Goal: Task Accomplishment & Management: Use online tool/utility

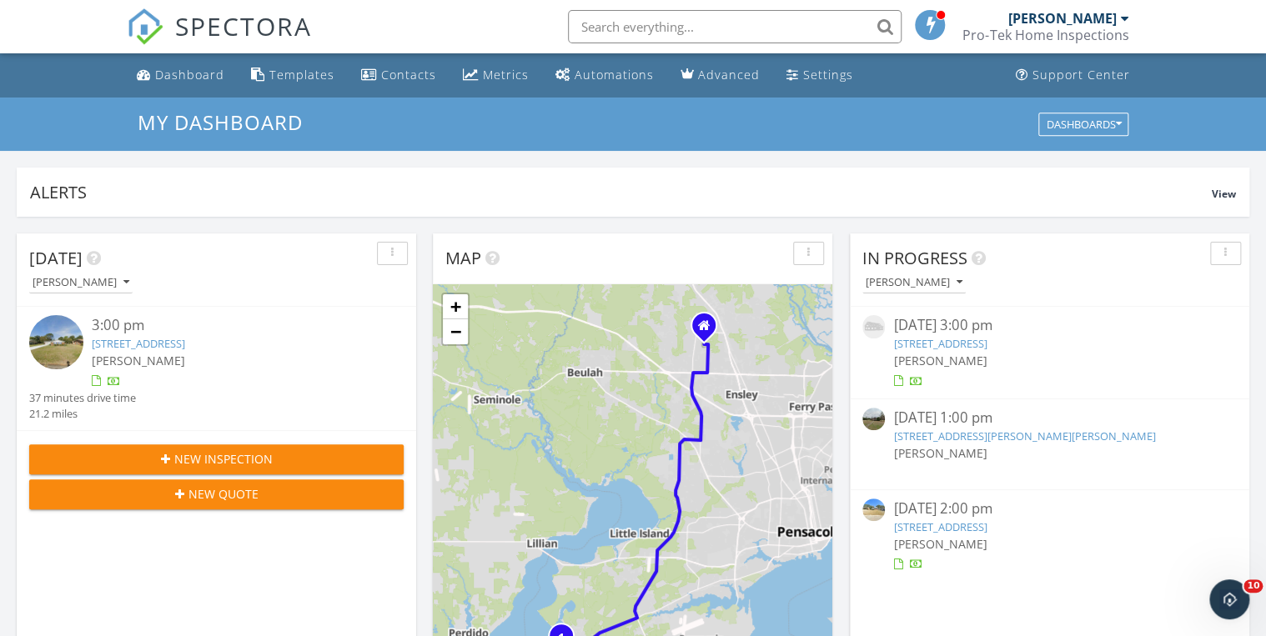
click at [922, 429] on link "6773 Taylor St, Milton, FL 32570" at bounding box center [1024, 436] width 262 height 15
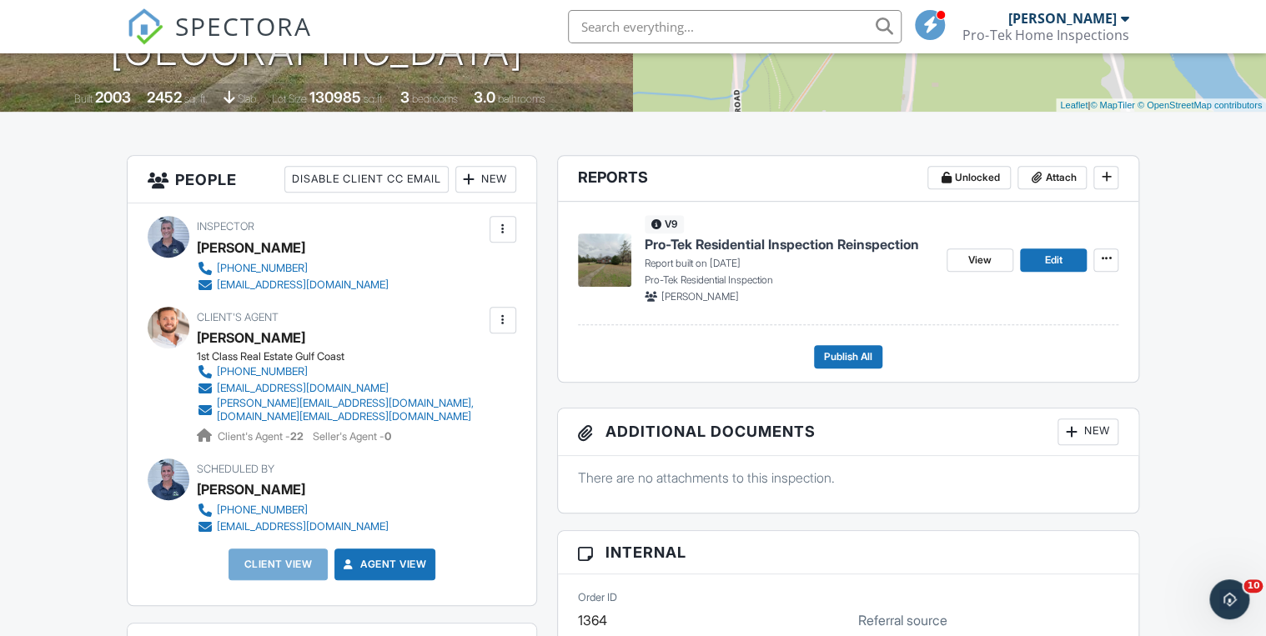
click at [725, 244] on span "Pro-Tek Residential Inspection Reinspection" at bounding box center [782, 244] width 274 height 18
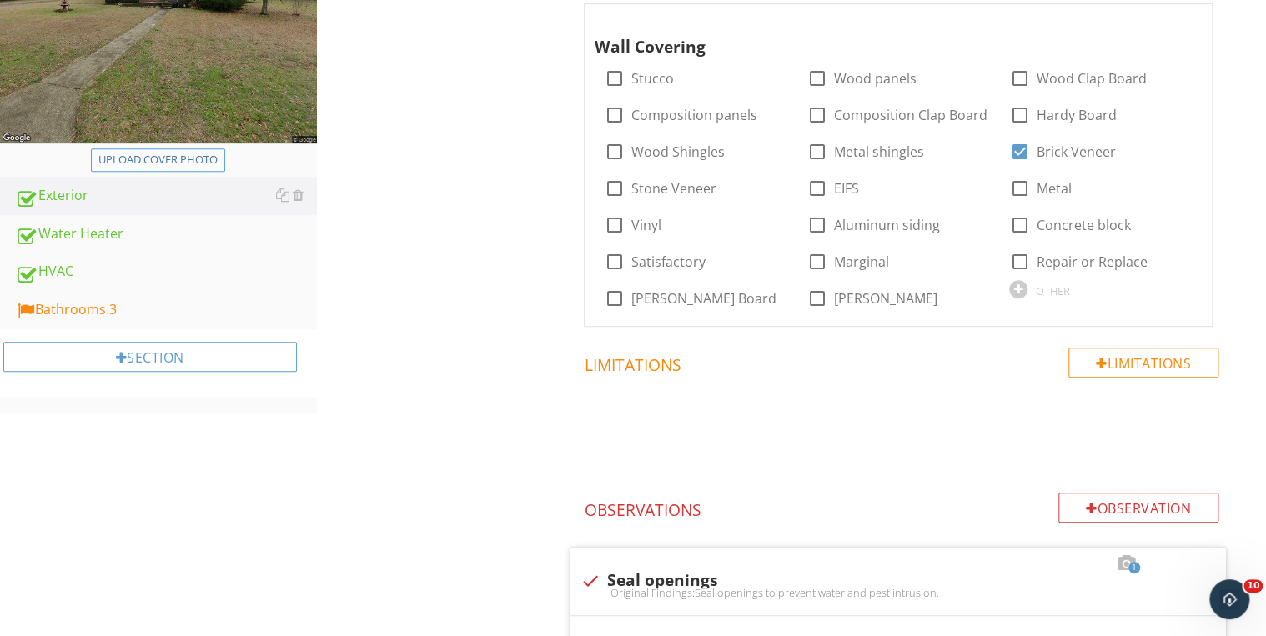
scroll to position [200, 0]
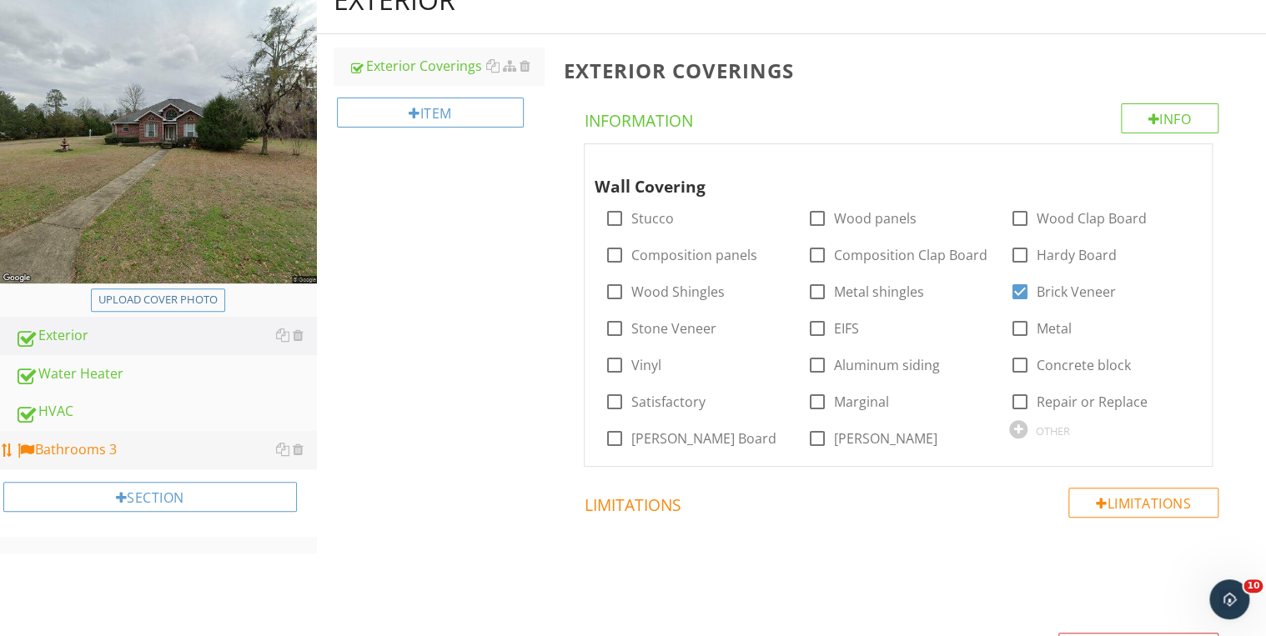
click at [117, 456] on div "Bathrooms 3" at bounding box center [166, 450] width 302 height 22
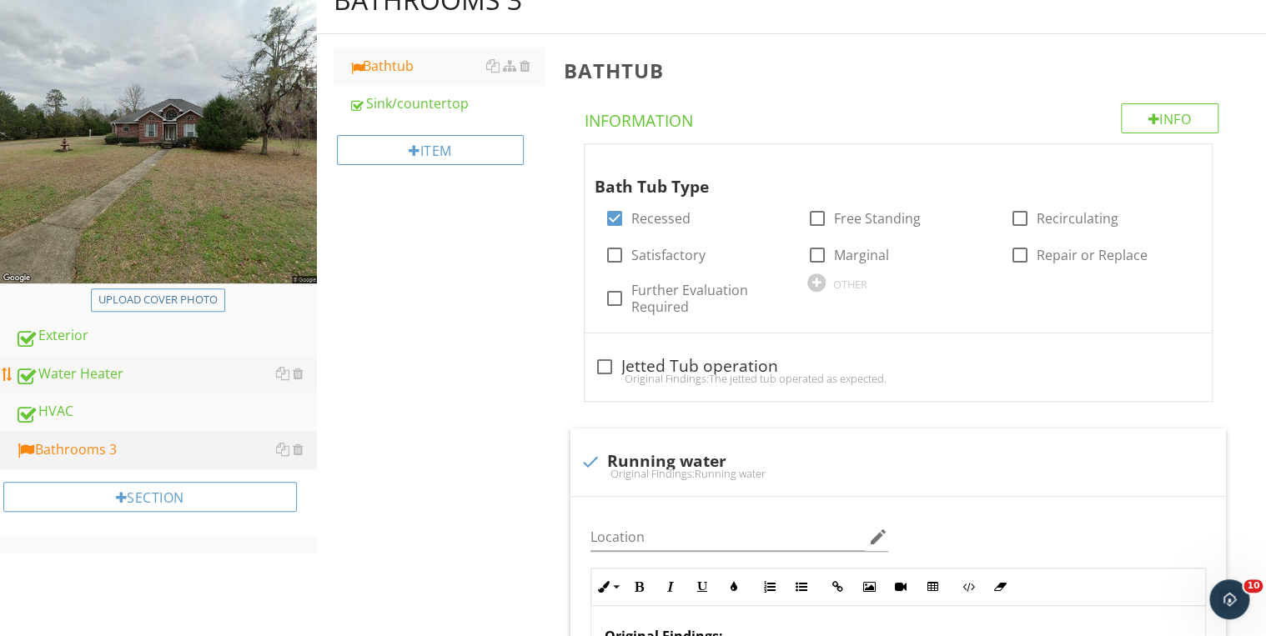
click at [93, 381] on div "Water Heater" at bounding box center [166, 375] width 302 height 22
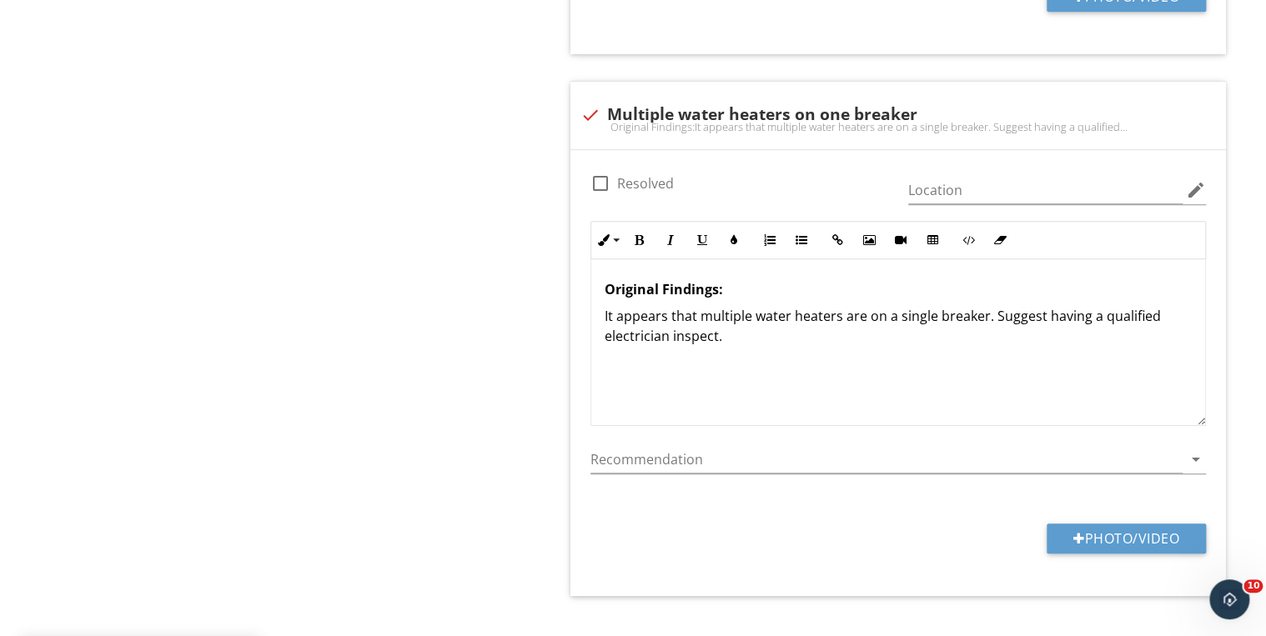
scroll to position [3602, 0]
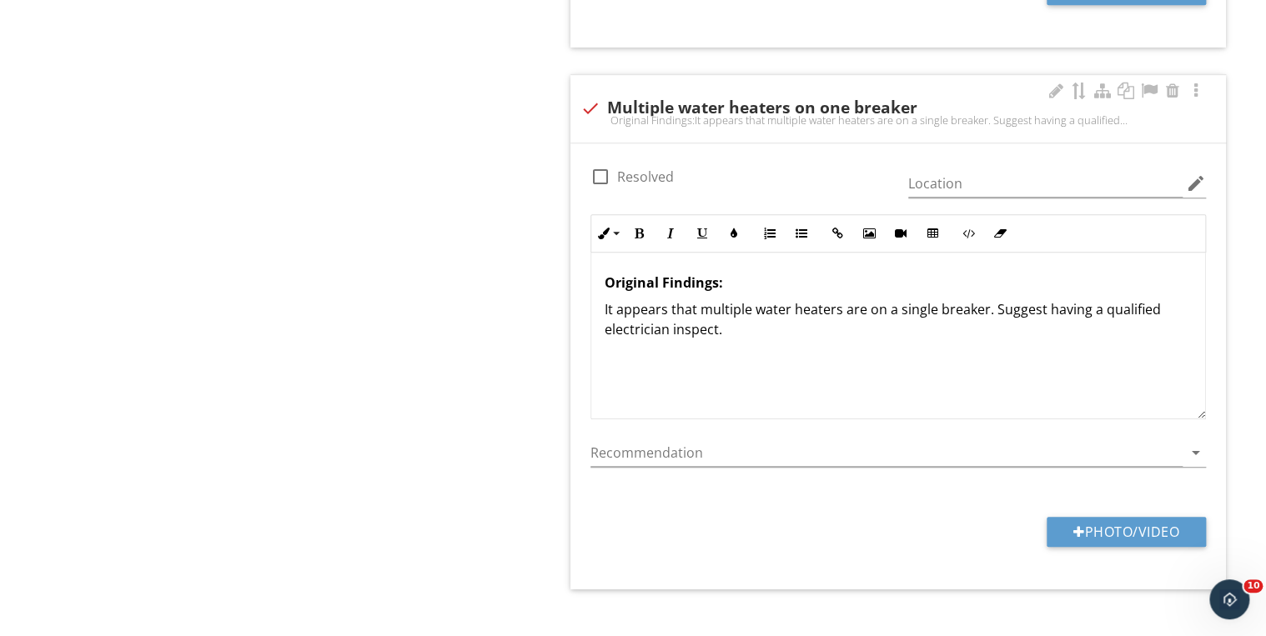
click at [611, 163] on div at bounding box center [600, 177] width 28 height 28
checkbox input "true"
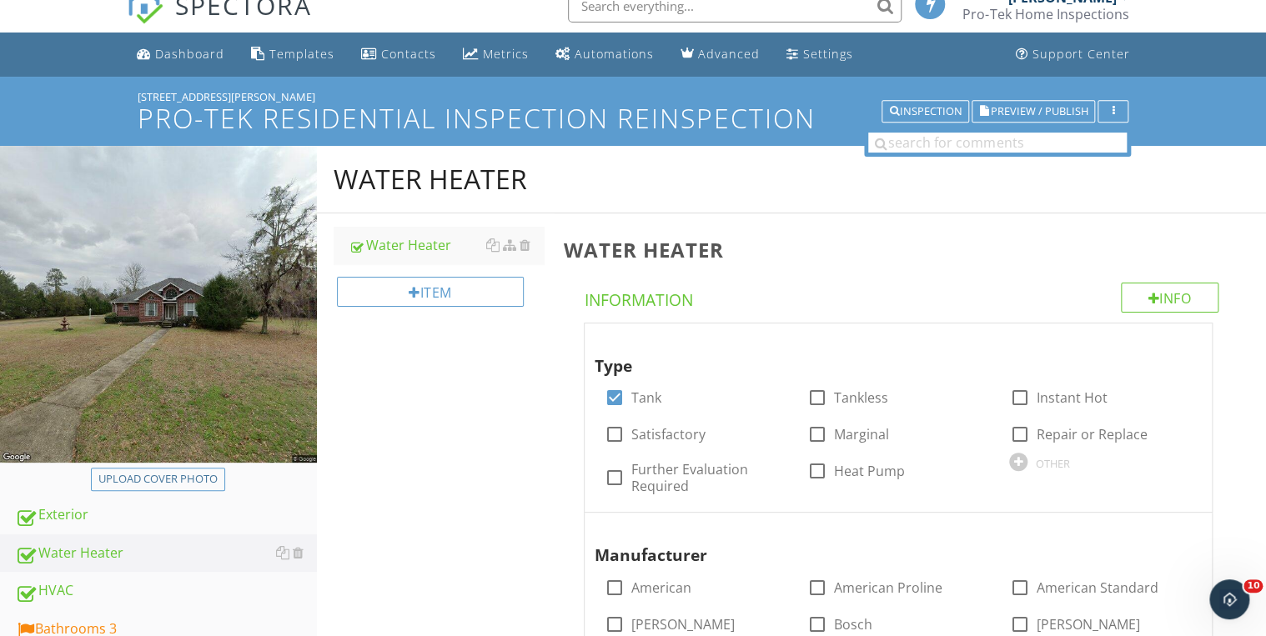
scroll to position [16, 0]
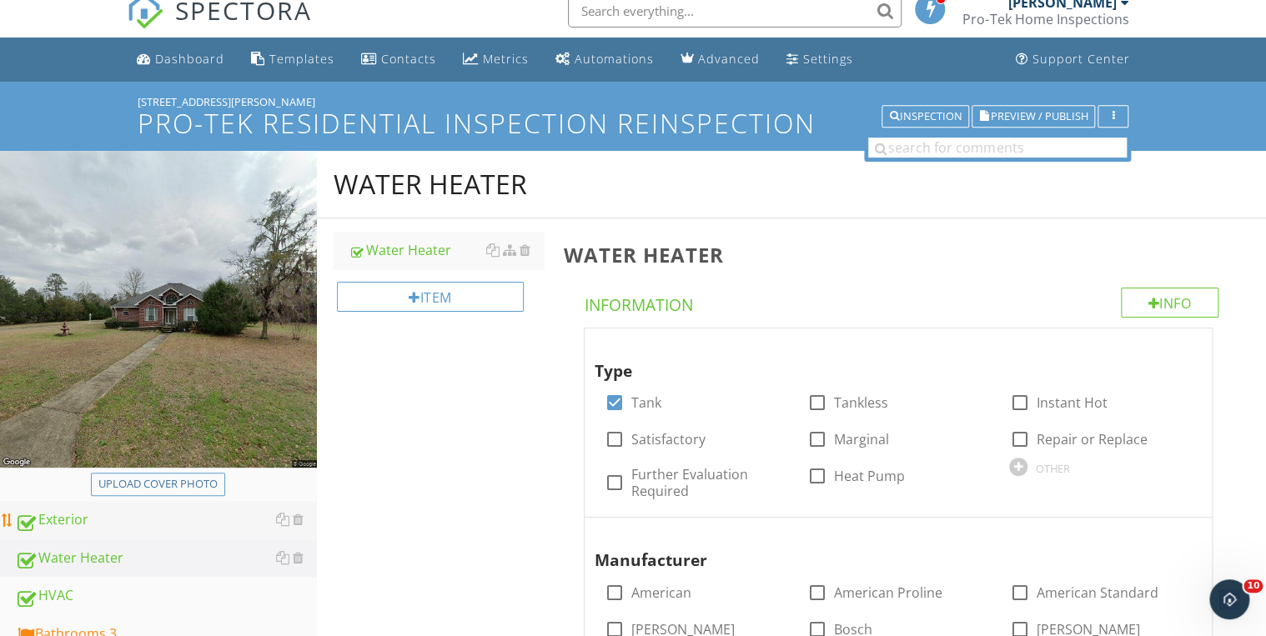
click at [76, 525] on div "Exterior" at bounding box center [166, 520] width 302 height 22
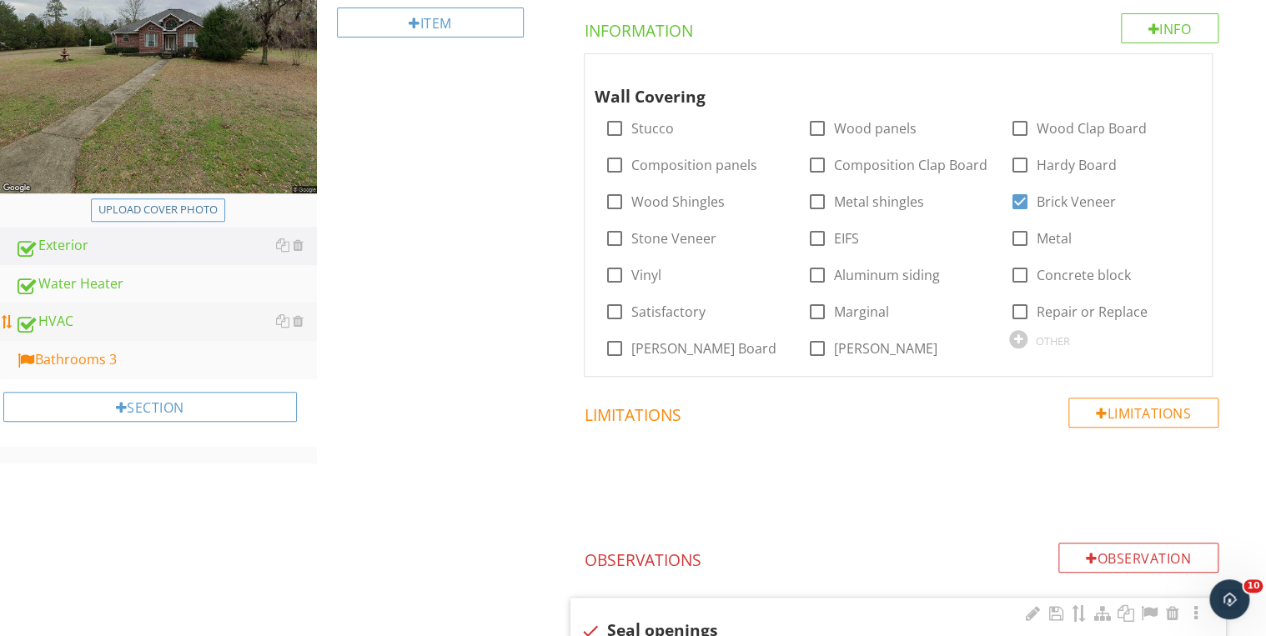
scroll to position [267, 0]
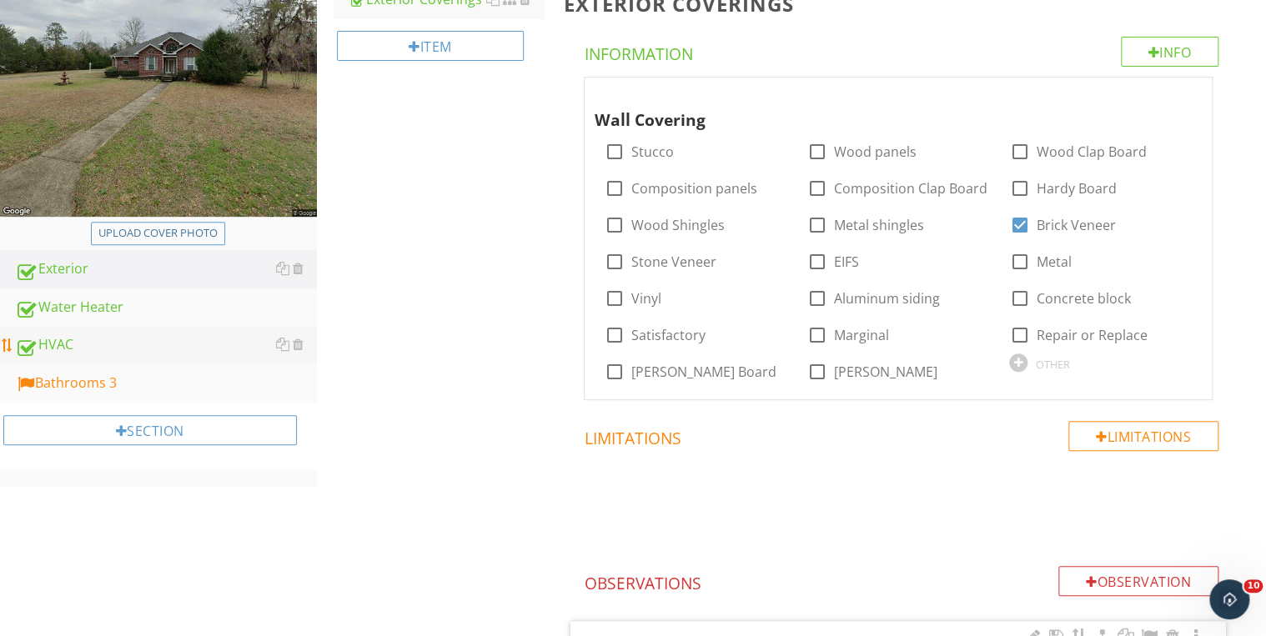
click at [74, 345] on div "HVAC" at bounding box center [166, 345] width 302 height 22
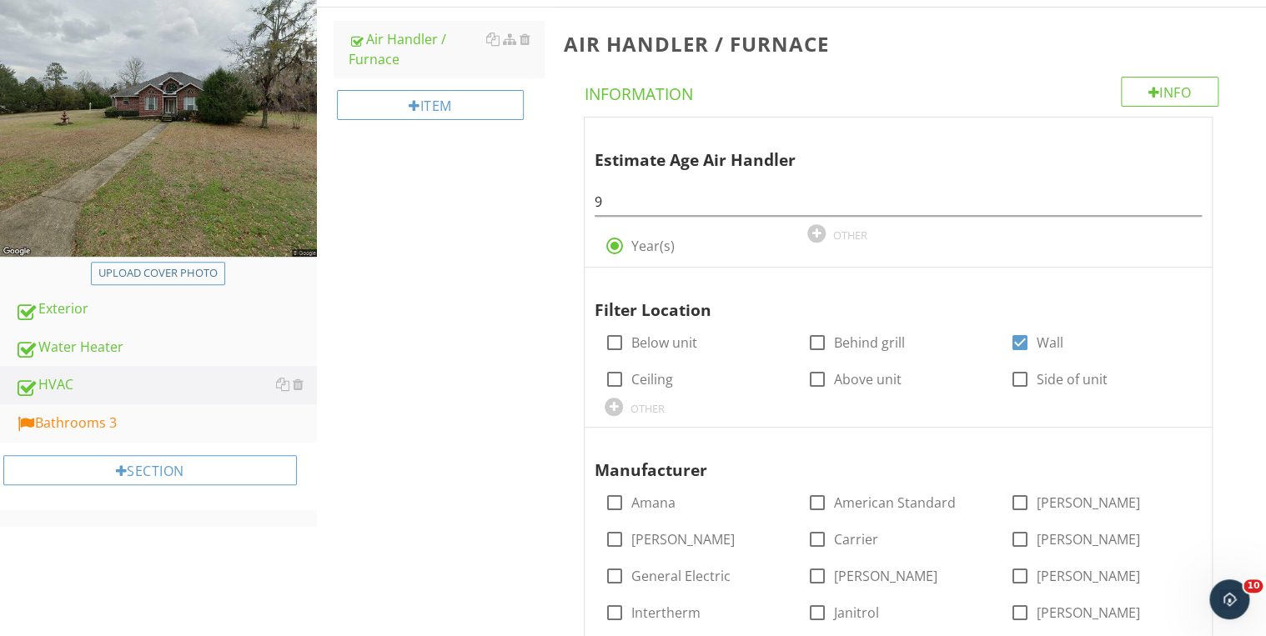
scroll to position [220, 0]
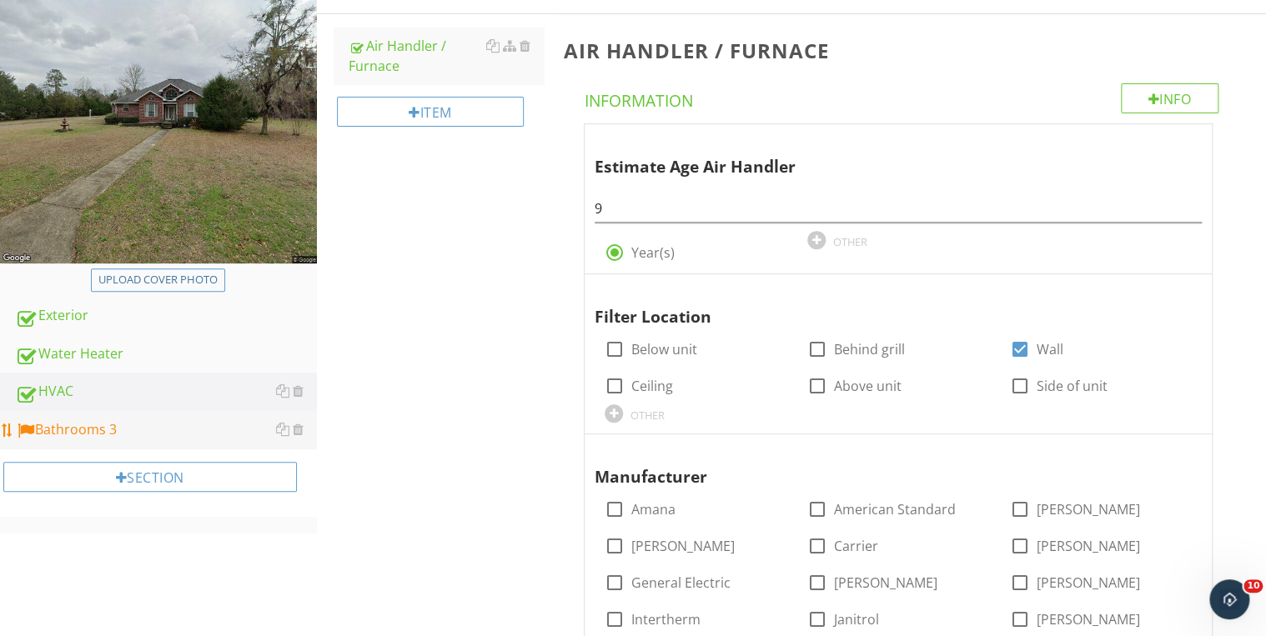
click at [118, 434] on div "Bathrooms 3" at bounding box center [166, 430] width 302 height 22
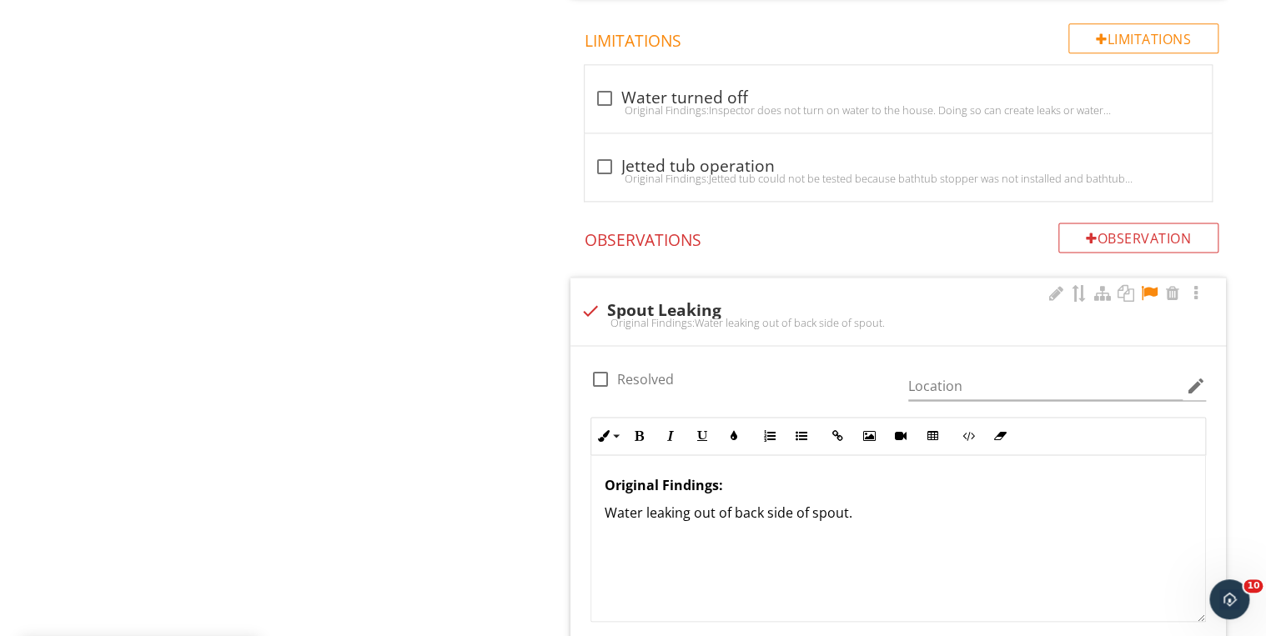
scroll to position [954, 0]
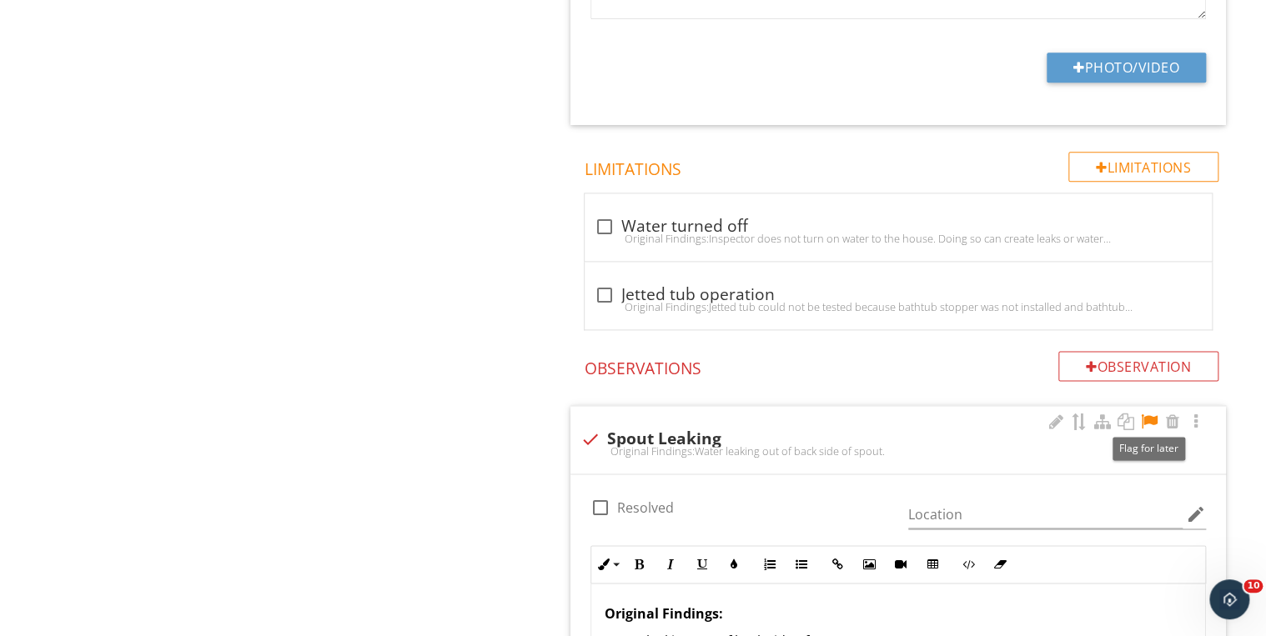
click at [1146, 414] on div at bounding box center [1149, 422] width 20 height 17
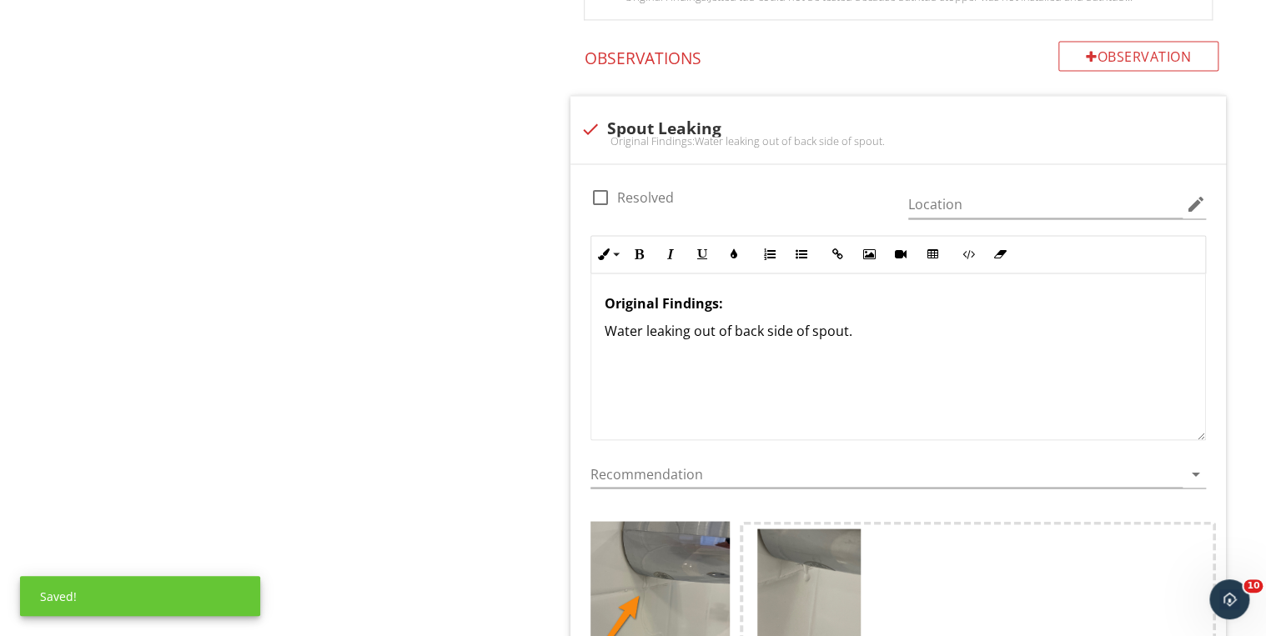
scroll to position [1287, 0]
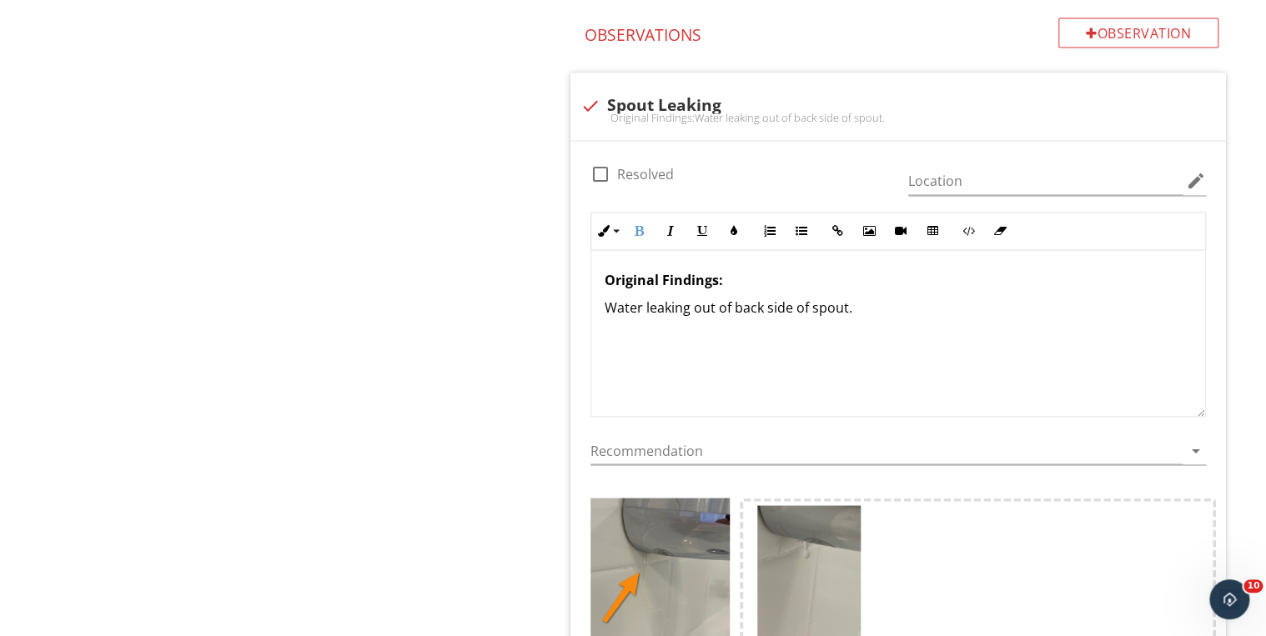
click at [737, 276] on p "Original Findings:" at bounding box center [898, 280] width 587 height 20
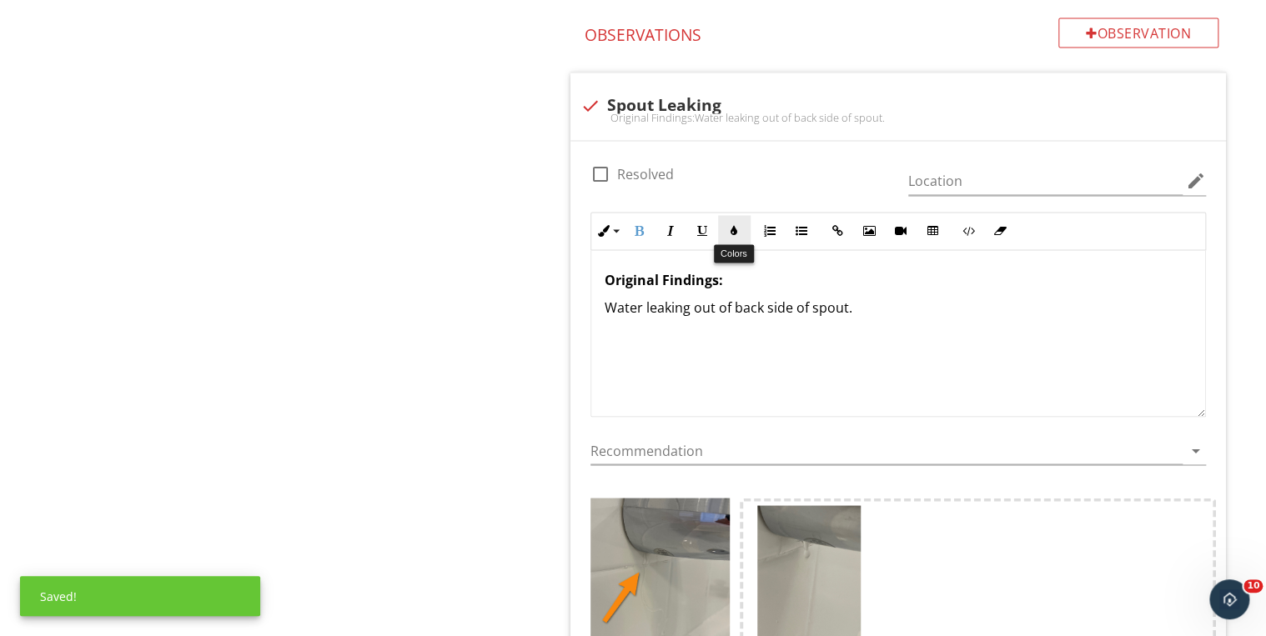
click at [740, 228] on button "Colors" at bounding box center [734, 231] width 32 height 32
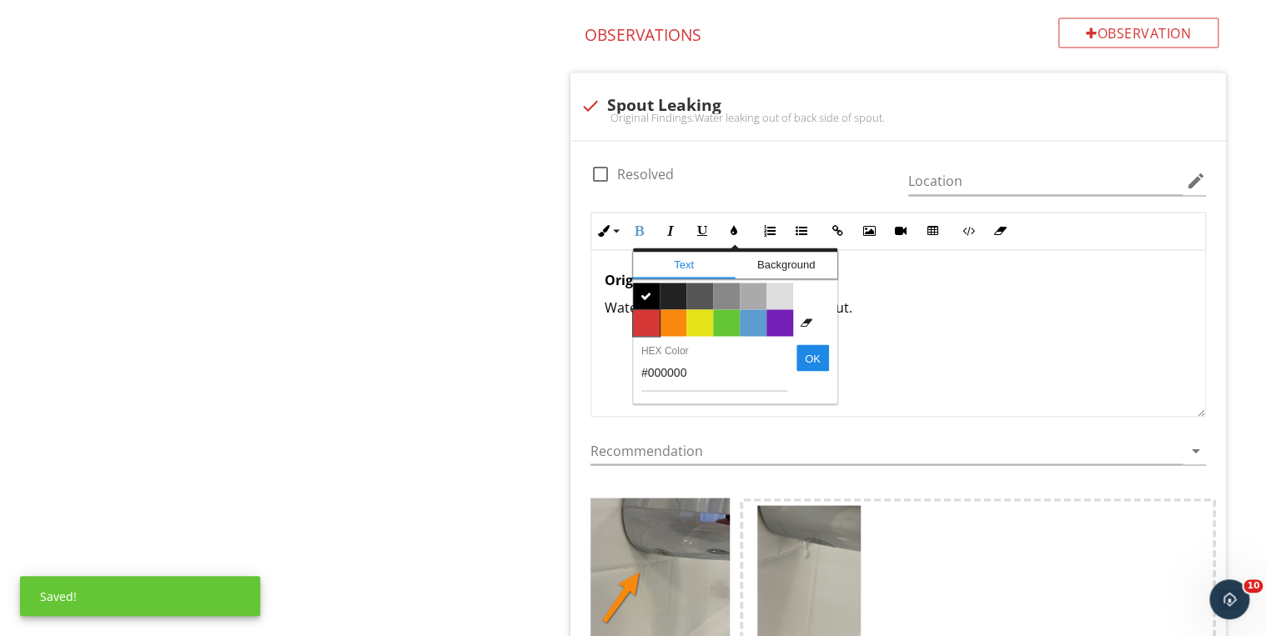
click at [647, 317] on span "Color #d53636" at bounding box center [646, 322] width 27 height 27
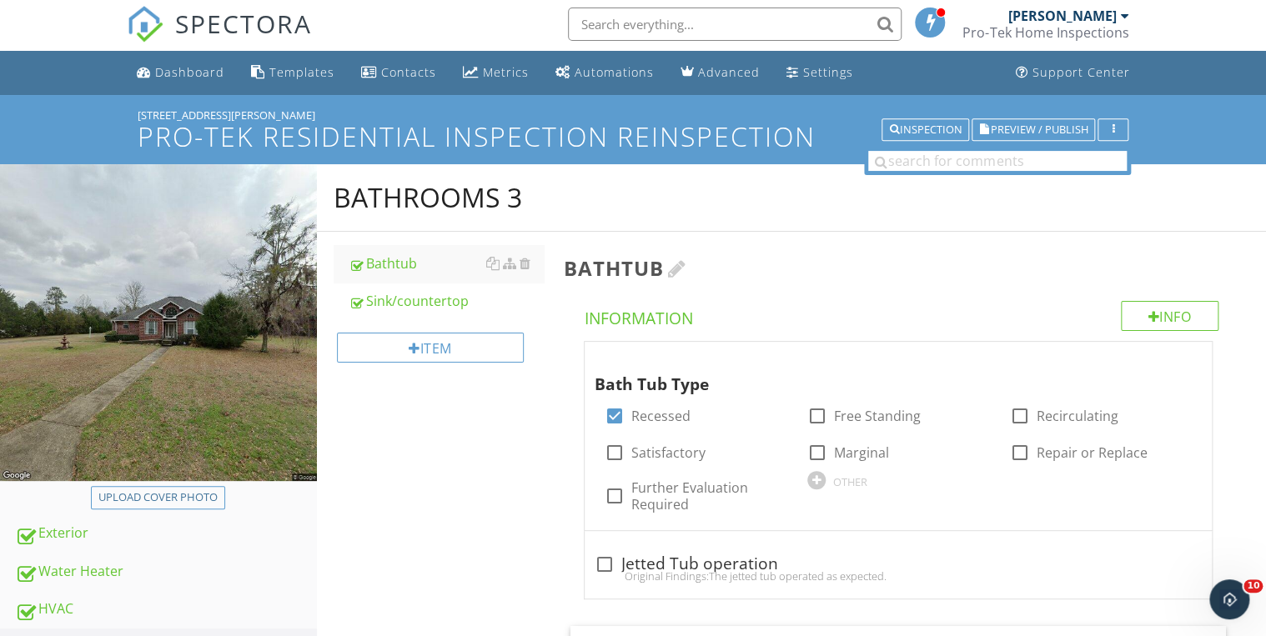
scroll to position [0, 0]
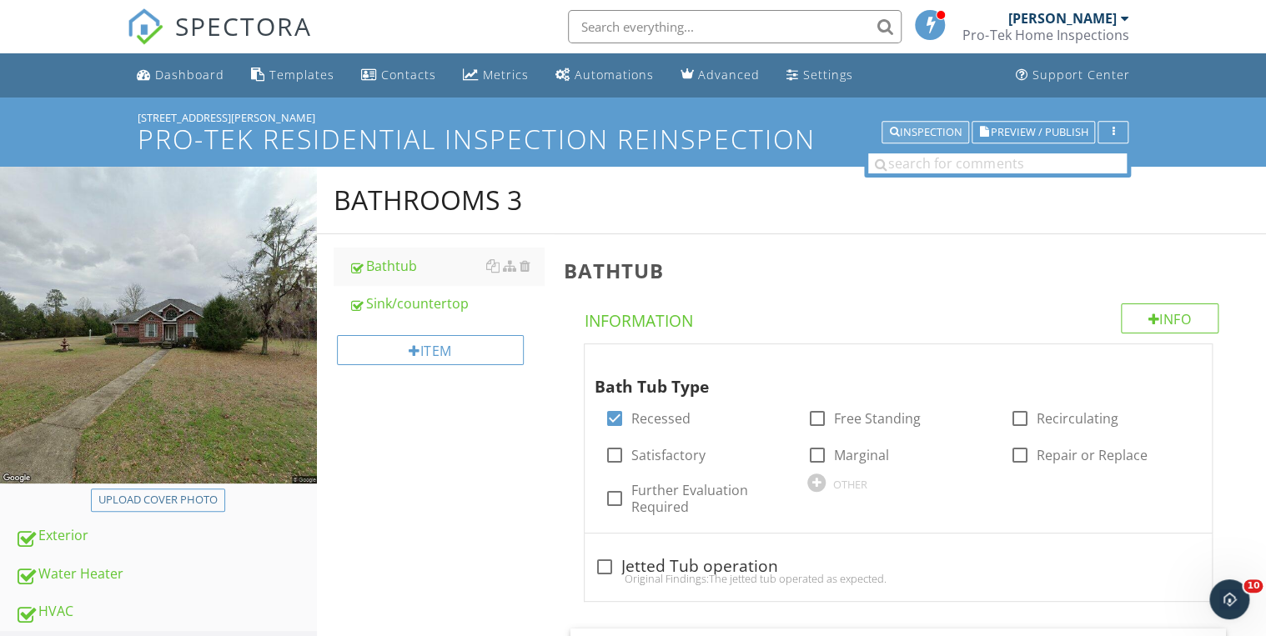
click at [908, 128] on div "Inspection" at bounding box center [925, 133] width 73 height 12
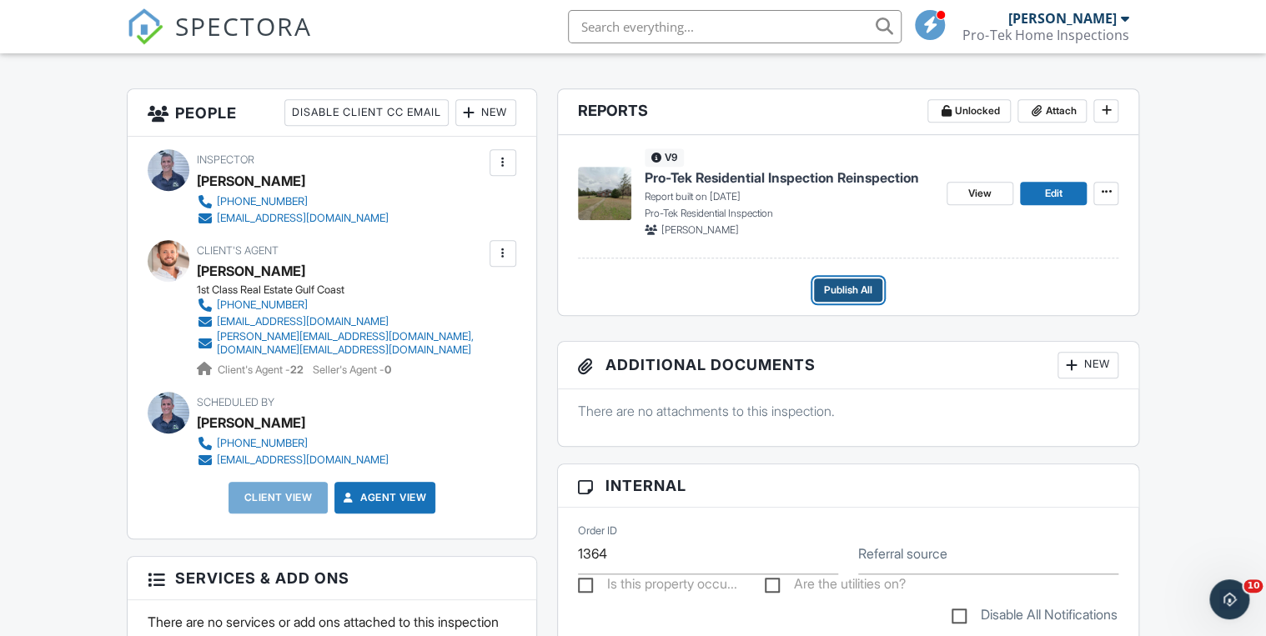
click at [844, 287] on span "Publish All" at bounding box center [848, 290] width 48 height 17
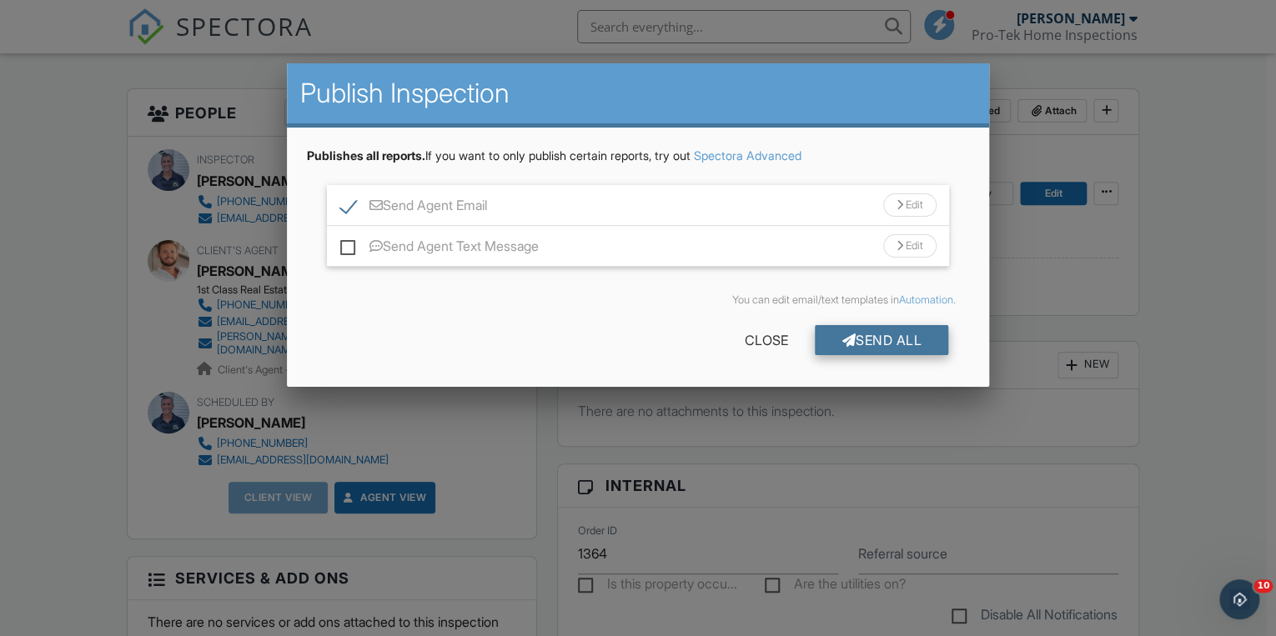
click at [884, 337] on div "Send All" at bounding box center [881, 340] width 133 height 30
